Goal: Information Seeking & Learning: Find specific fact

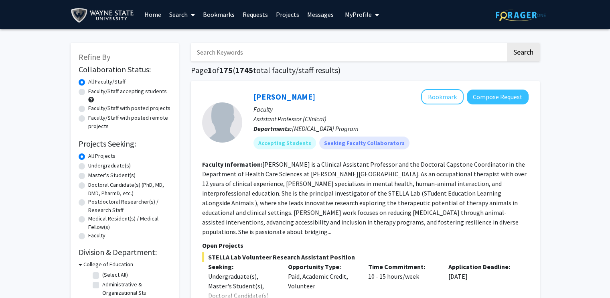
click at [227, 55] on input "Search Keywords" at bounding box center [348, 52] width 315 height 18
type input "[PERSON_NAME]"
click at [507, 43] on button "Search" at bounding box center [523, 52] width 33 height 18
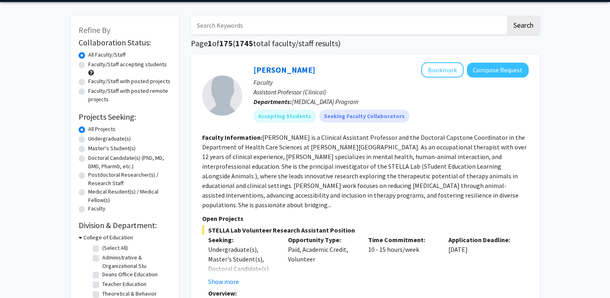
scroll to position [29, 0]
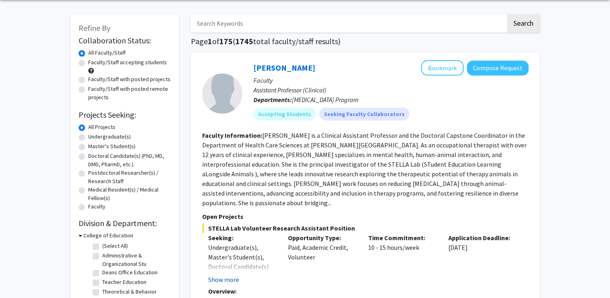
click at [224, 274] on button "Show more" at bounding box center [223, 279] width 31 height 10
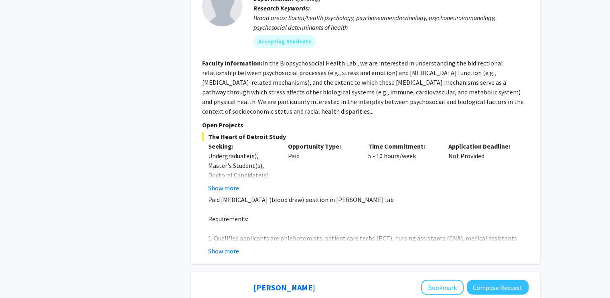
scroll to position [1722, 0]
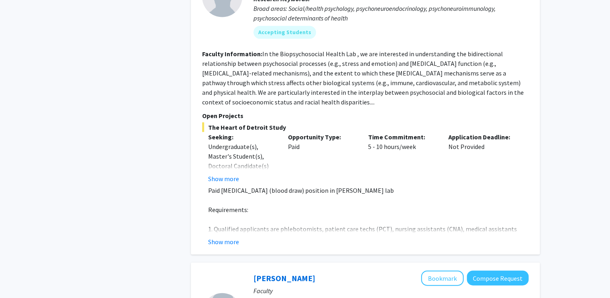
click at [558, 50] on div "Refine By Collaboration Status: Collaboration Status All Faculty/Staff Collabor…" at bounding box center [305, 148] width 610 height 3682
click at [534, 77] on div "[PERSON_NAME] Bookmark Compose Request Faculty Associate Professor Departments:…" at bounding box center [365, 98] width 349 height 312
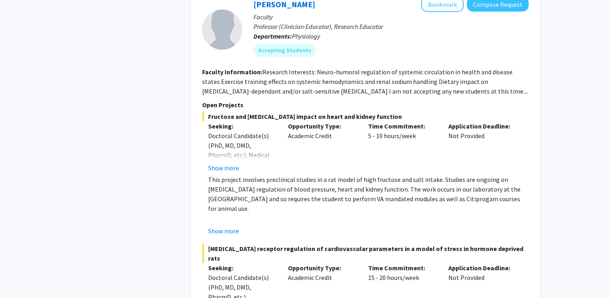
scroll to position [2273, 0]
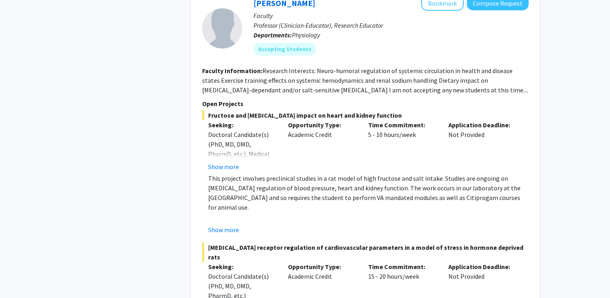
click at [469, 286] on div "[PERSON_NAME] Bookmark Compose Request Faculty Professor (Clinician-Educator), …" at bounding box center [365, 168] width 349 height 361
click at [424, 288] on div "[PERSON_NAME] Bookmark Compose Request Faculty Professor (Clinician-Educator), …" at bounding box center [365, 168] width 349 height 361
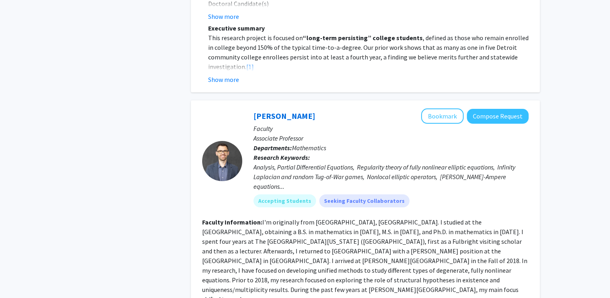
scroll to position [3228, 0]
